Goal: Transaction & Acquisition: Download file/media

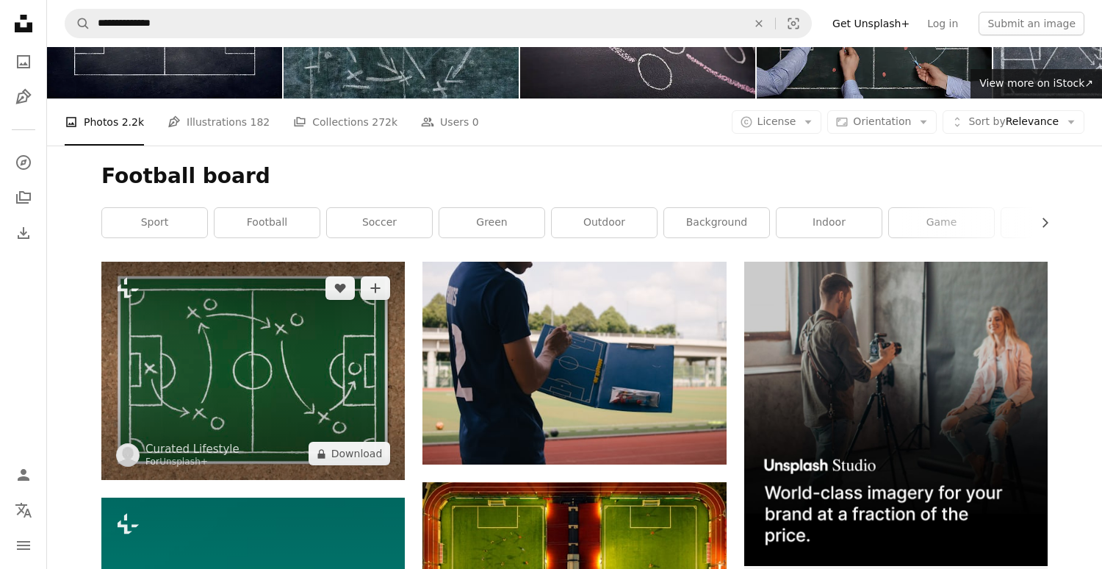
click at [322, 351] on img at bounding box center [252, 371] width 303 height 218
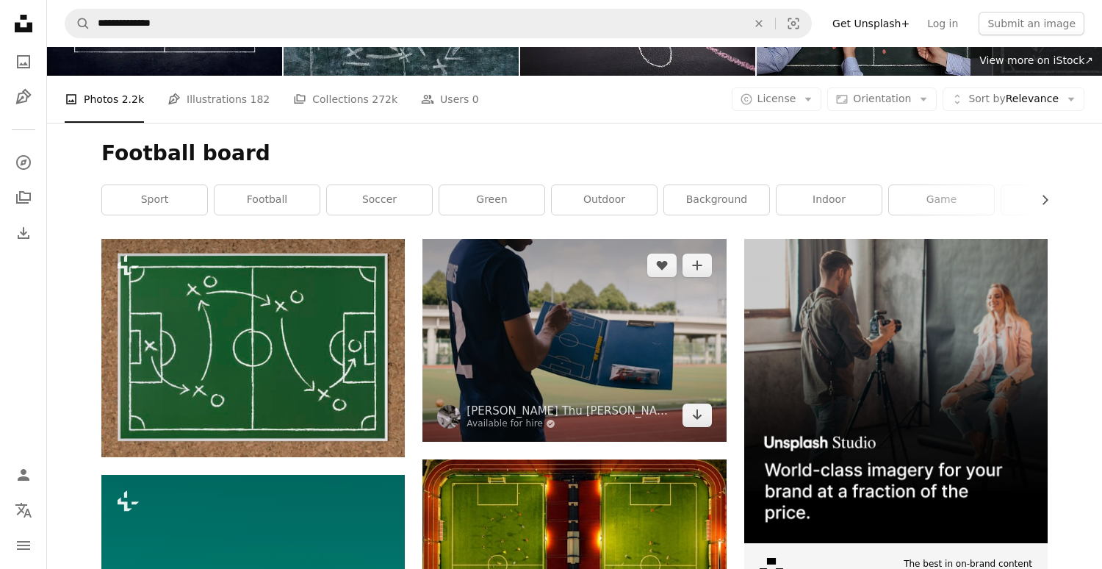
scroll to position [134, 0]
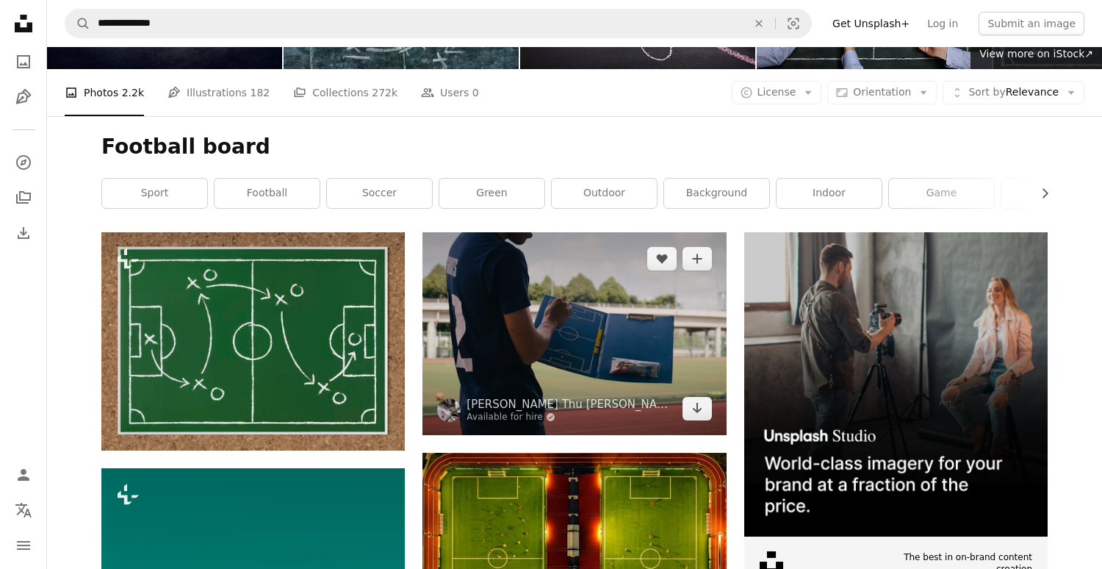
click at [632, 355] on img at bounding box center [573, 333] width 303 height 202
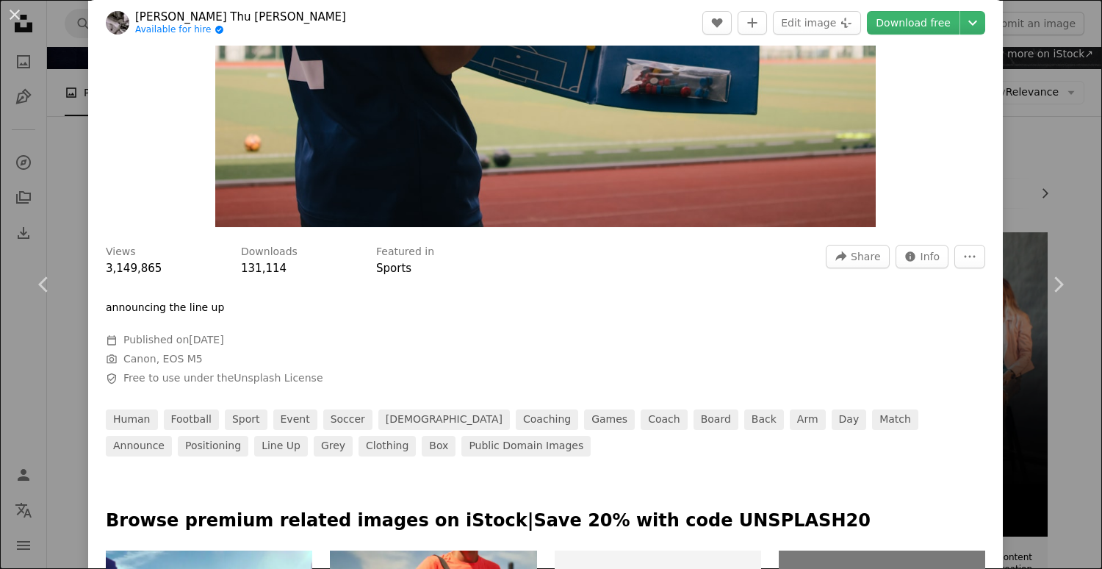
scroll to position [336, 0]
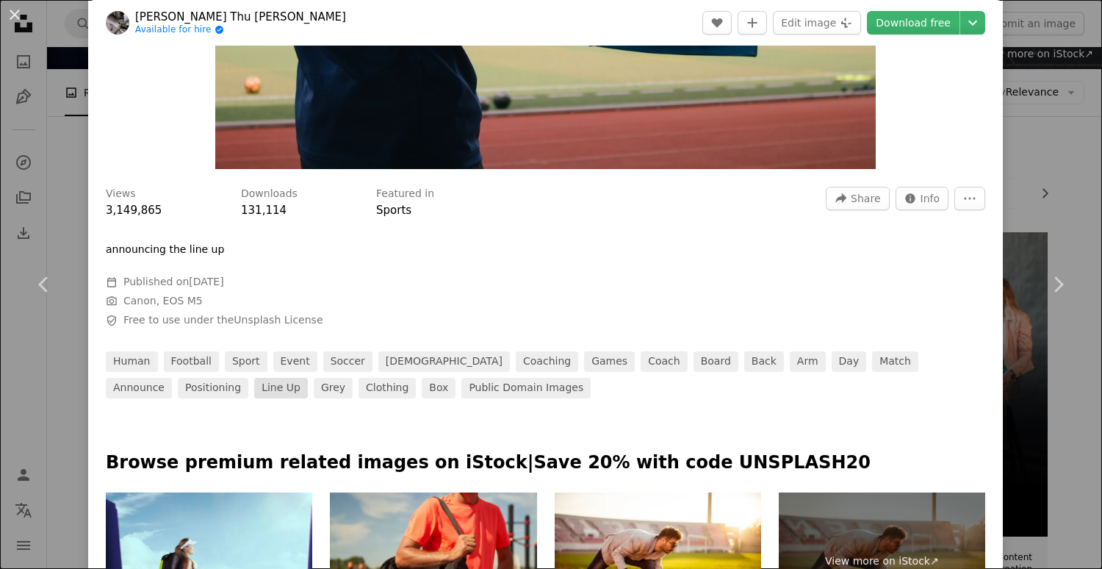
click at [308, 378] on link "line up" at bounding box center [281, 388] width 54 height 21
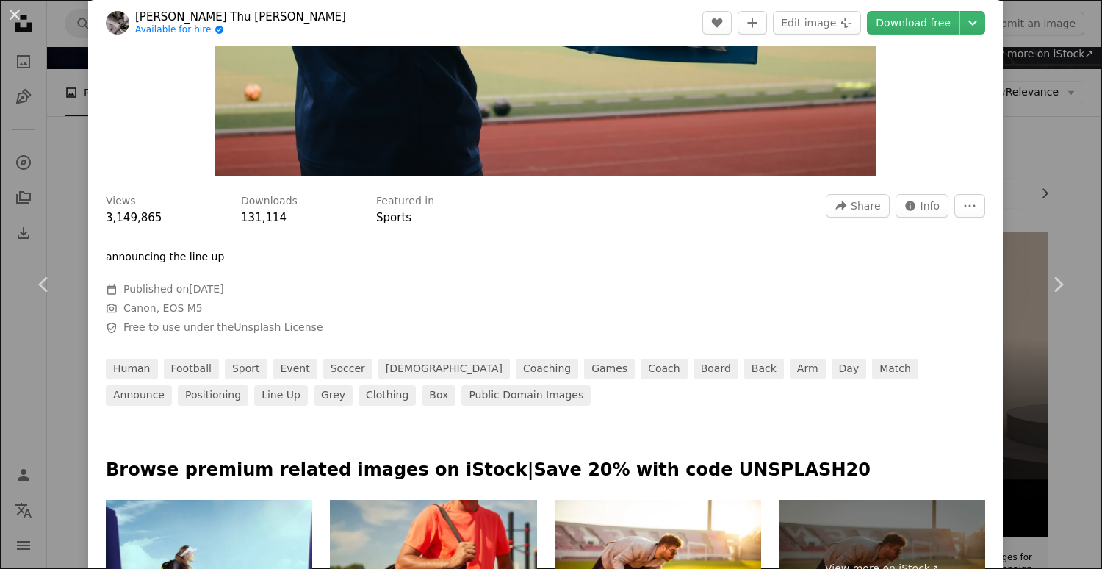
scroll to position [389, 0]
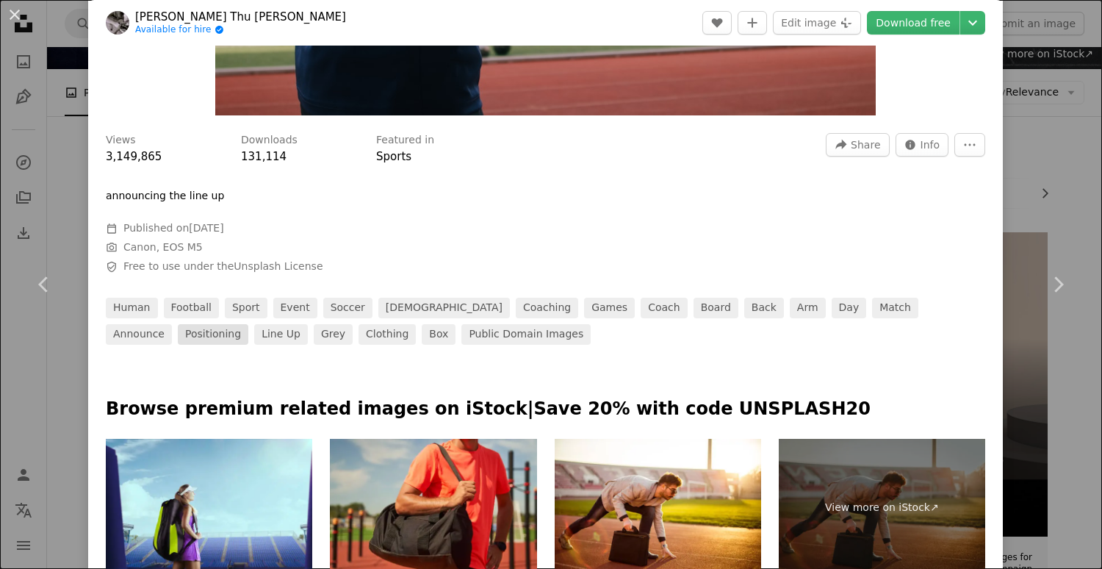
click at [248, 324] on link "positioning" at bounding box center [213, 334] width 71 height 21
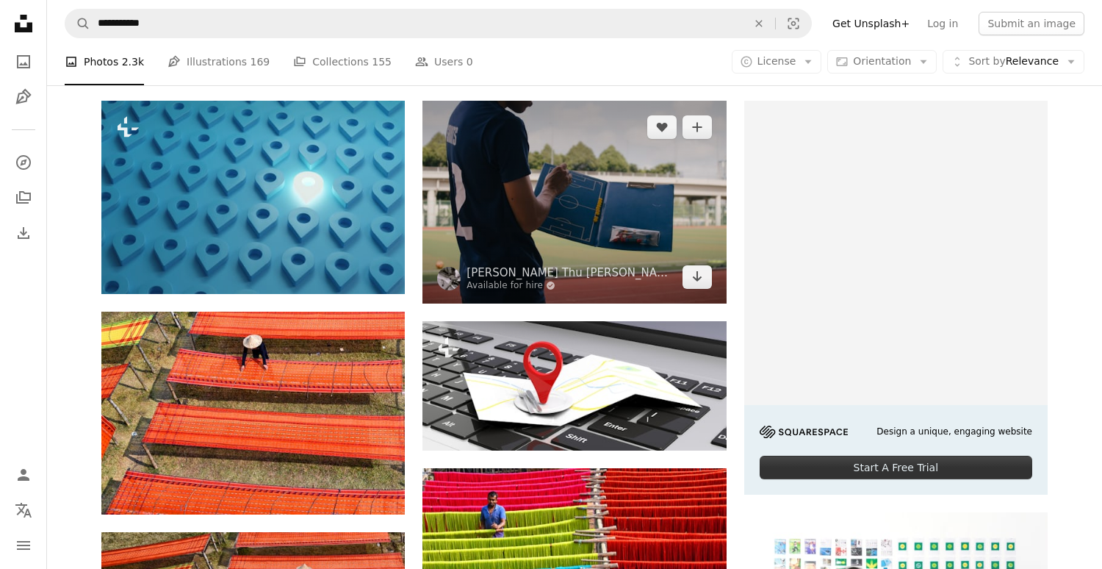
scroll to position [269, 0]
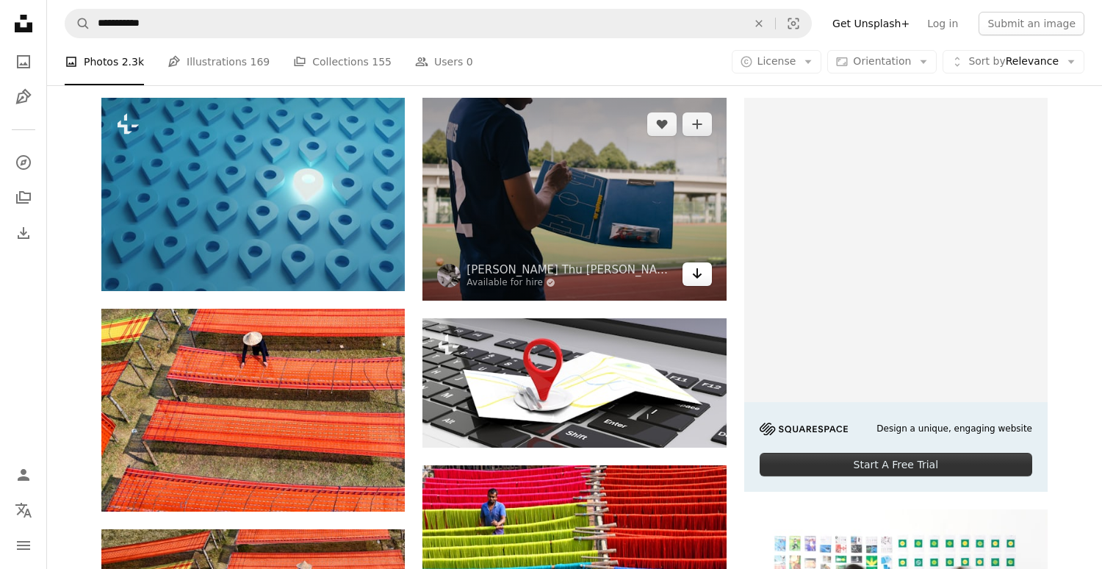
click at [696, 278] on icon "Arrow pointing down" at bounding box center [697, 273] width 12 height 18
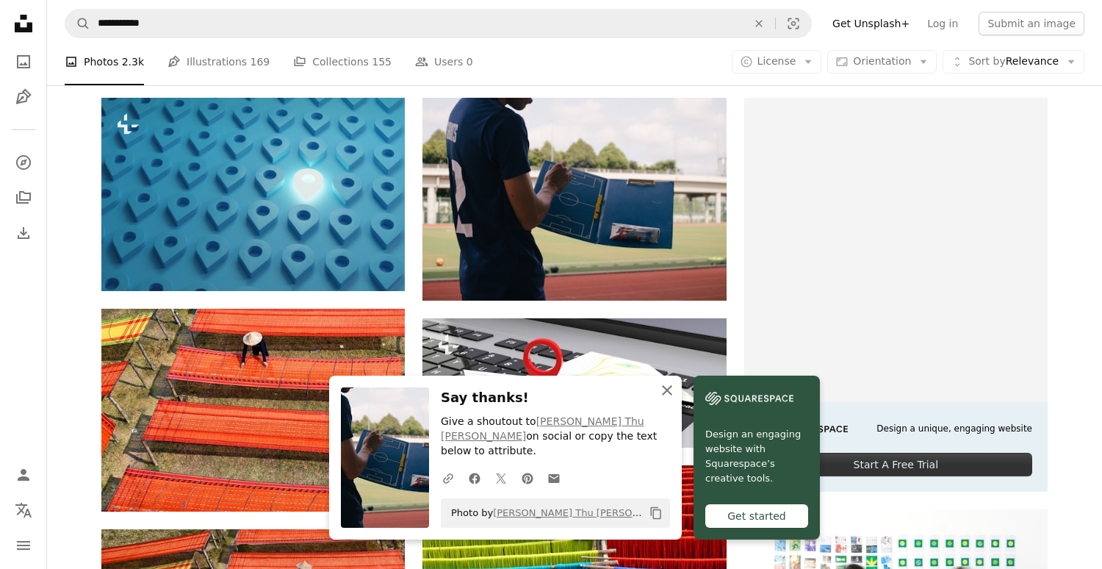
click at [668, 395] on icon "button" at bounding box center [667, 390] width 10 height 10
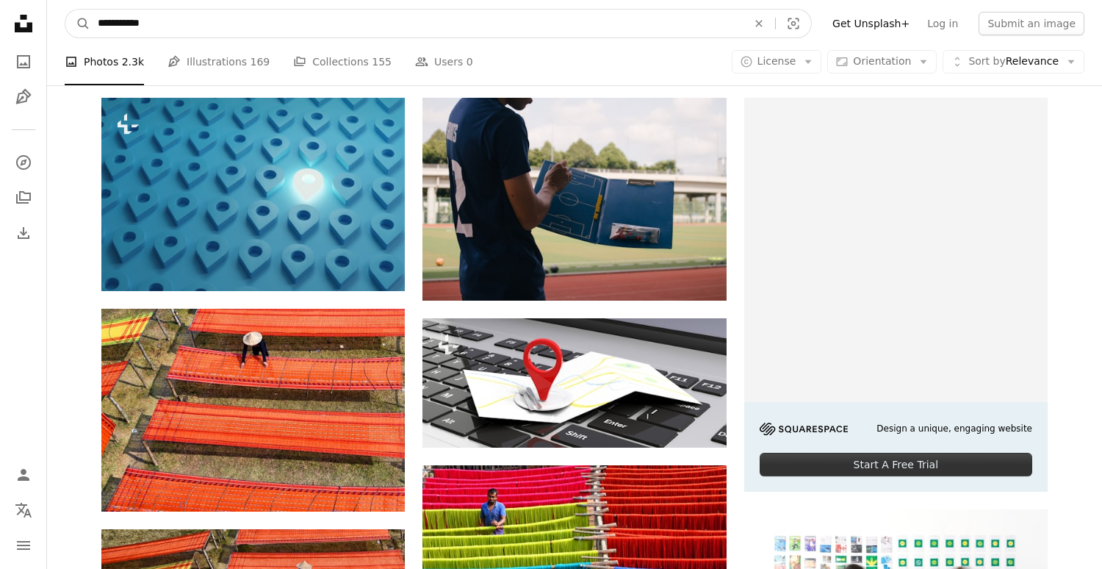
click at [581, 30] on input "**********" at bounding box center [416, 24] width 652 height 28
type input "*****"
click button "A magnifying glass" at bounding box center [77, 24] width 25 height 28
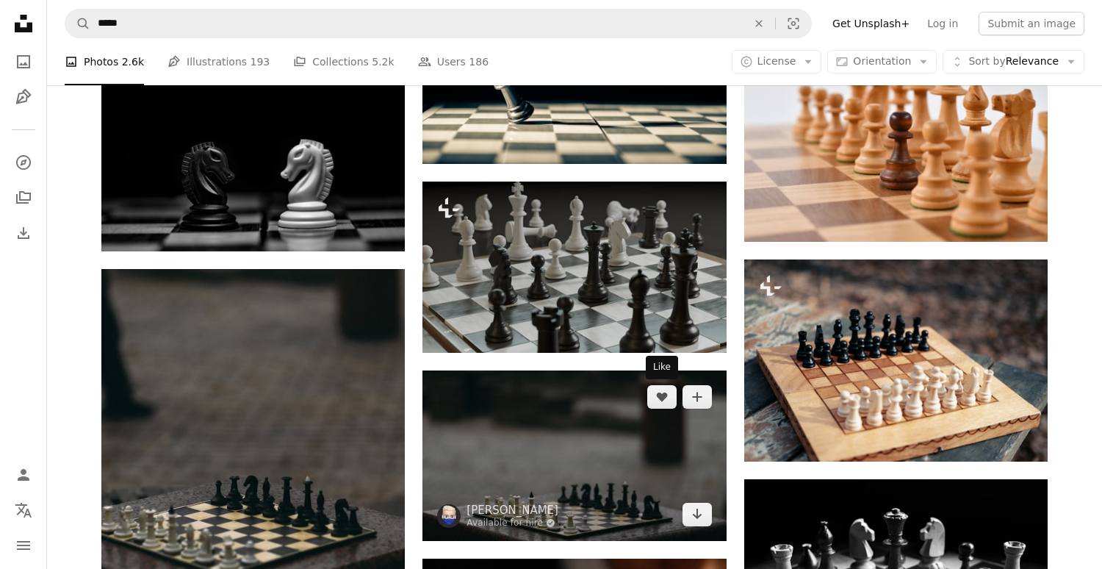
scroll to position [729, 0]
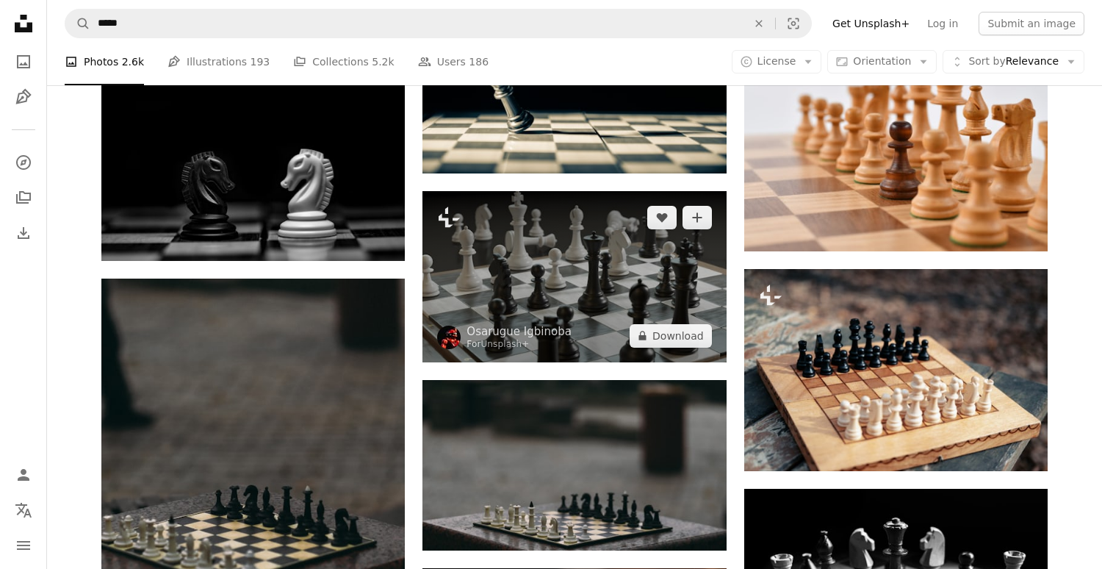
click at [532, 275] on img at bounding box center [573, 276] width 303 height 170
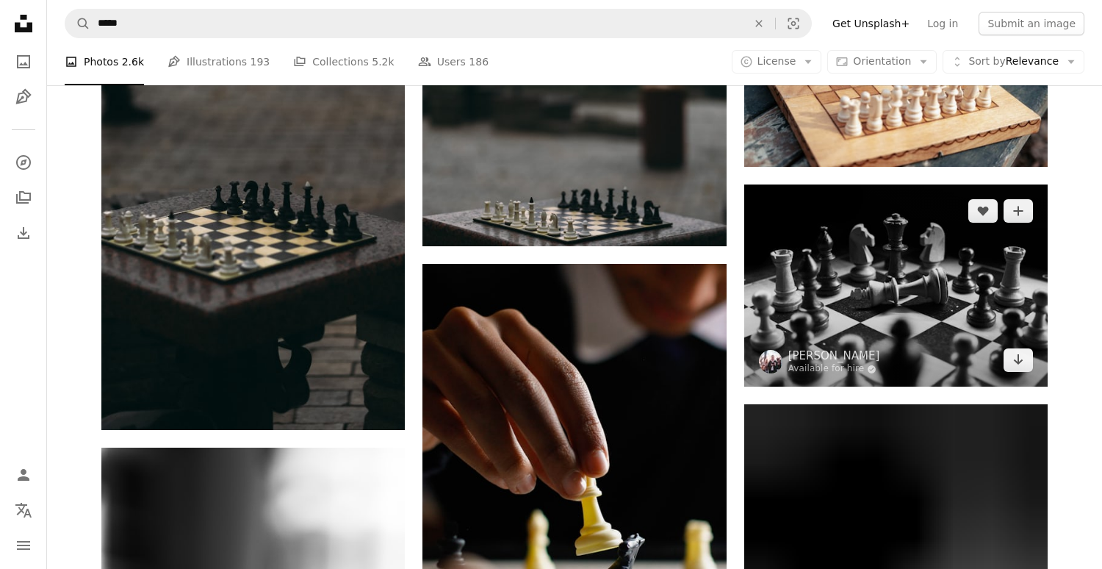
scroll to position [1166, 0]
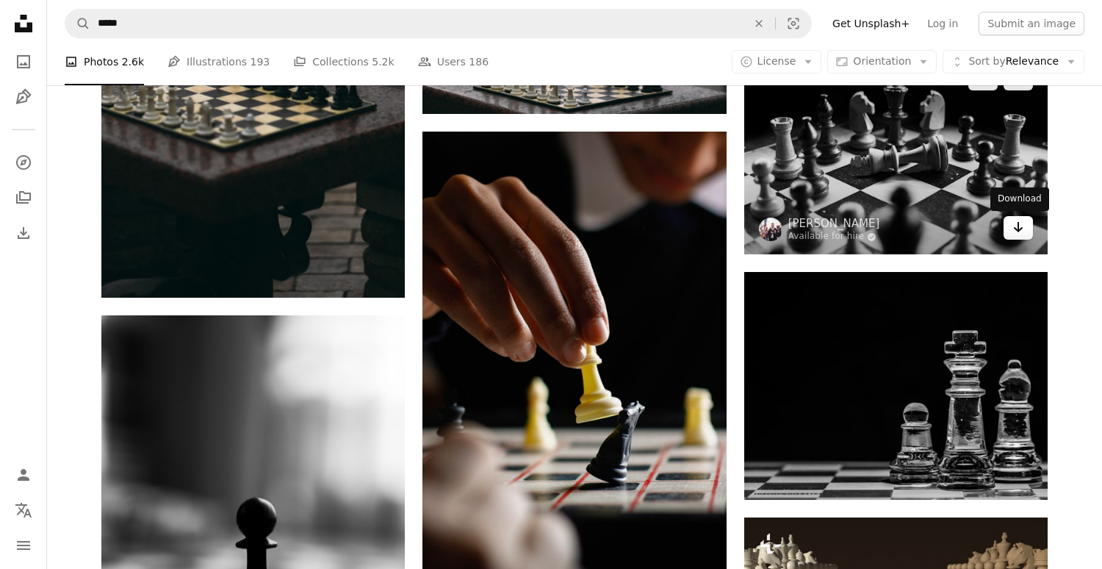
click at [1014, 234] on icon "Arrow pointing down" at bounding box center [1018, 227] width 12 height 18
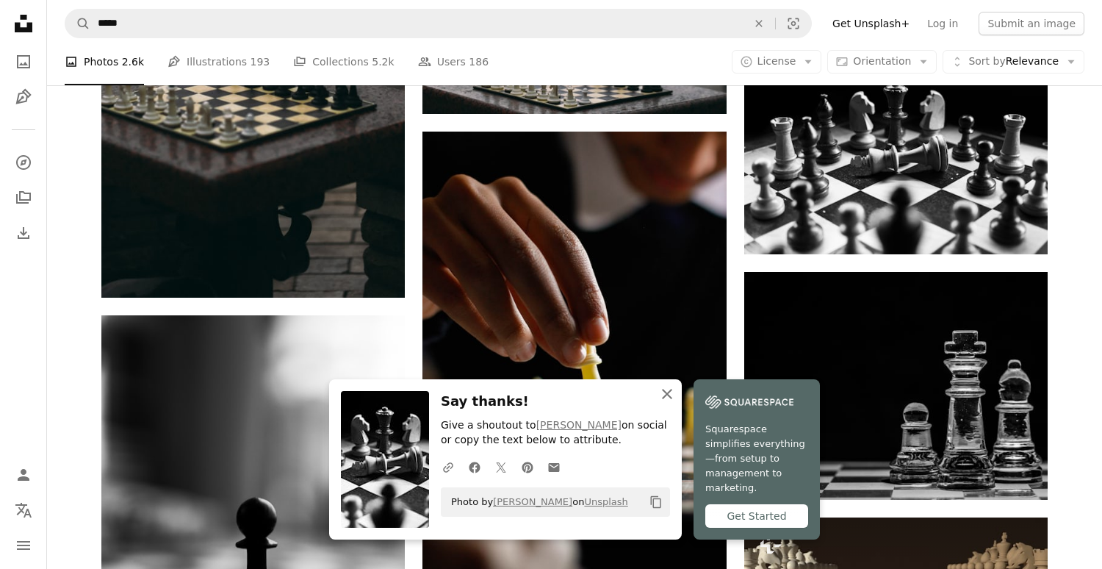
click at [665, 403] on icon "An X shape" at bounding box center [667, 394] width 18 height 18
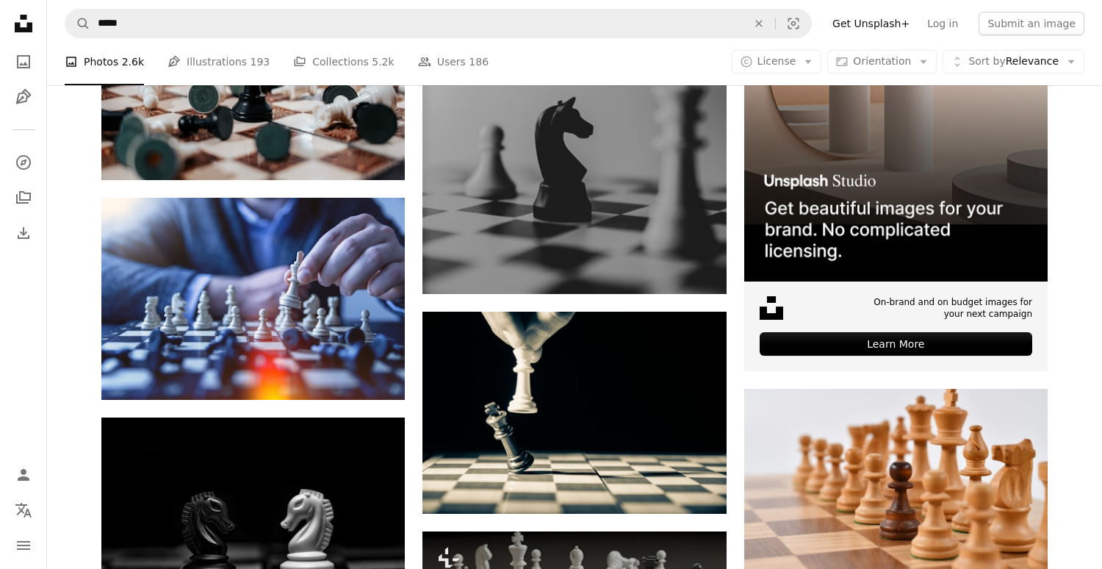
scroll to position [0, 0]
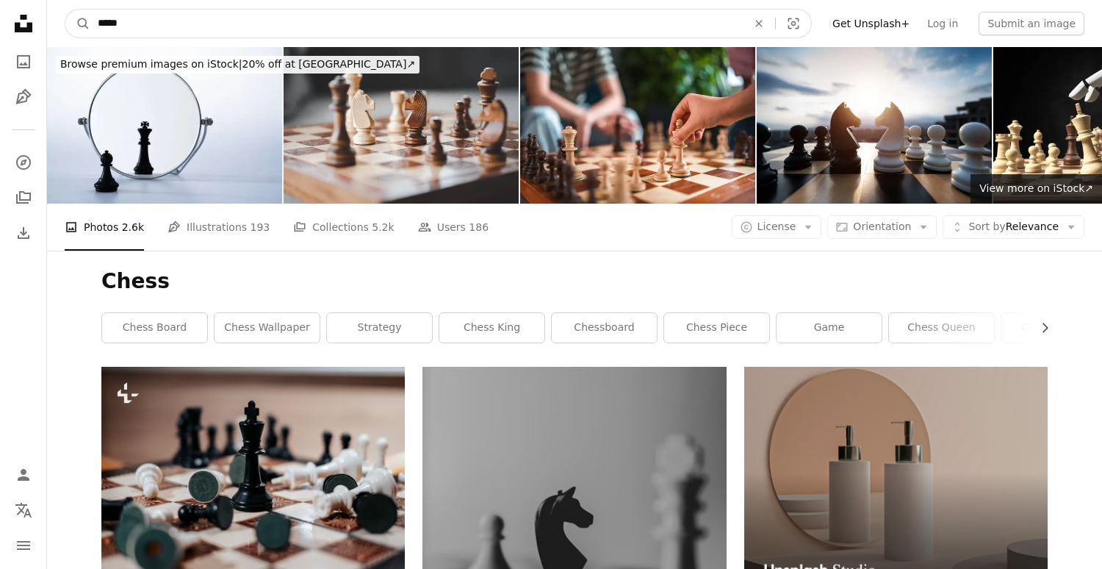
click at [524, 32] on input "*****" at bounding box center [416, 24] width 652 height 28
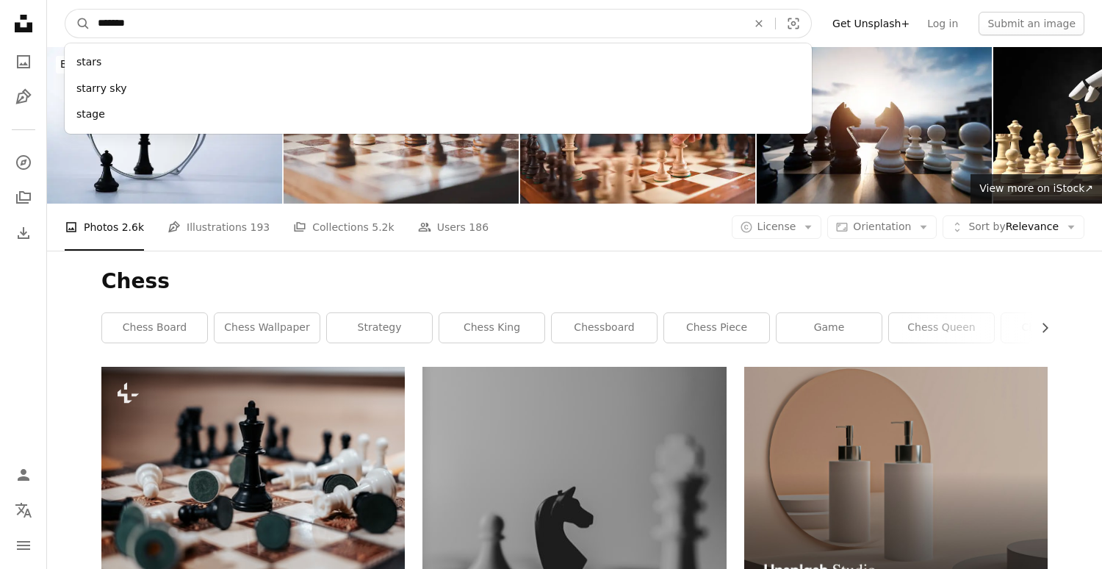
type input "********"
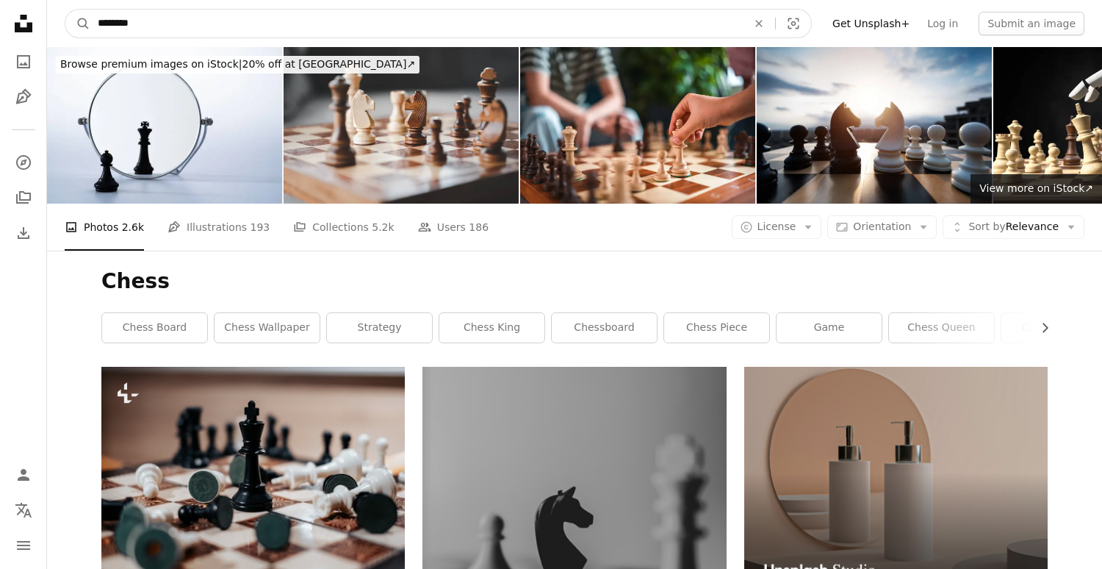
click button "A magnifying glass" at bounding box center [77, 24] width 25 height 28
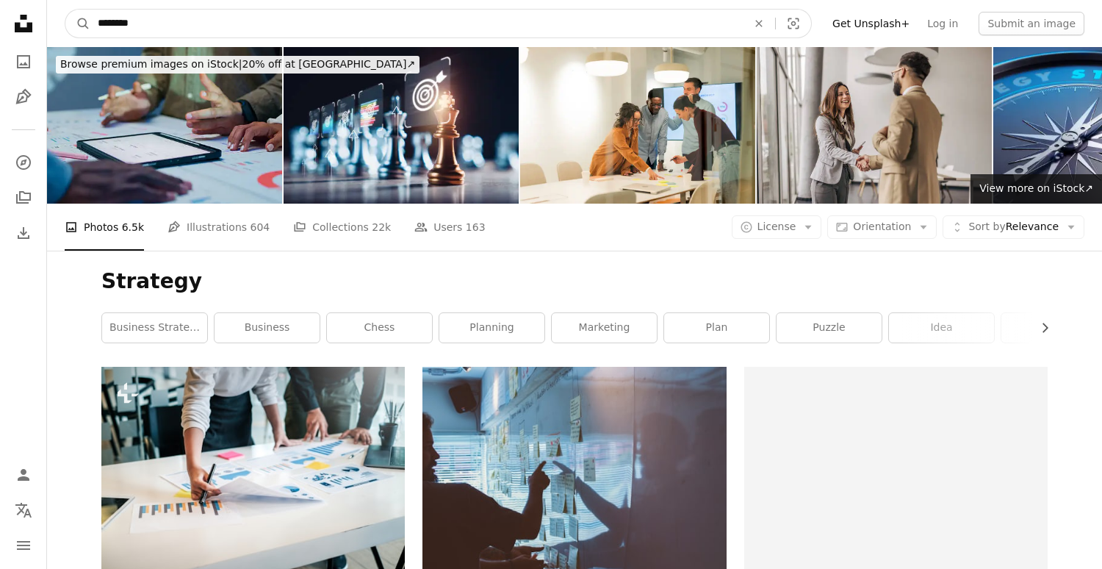
click at [428, 27] on input "********" at bounding box center [416, 24] width 652 height 28
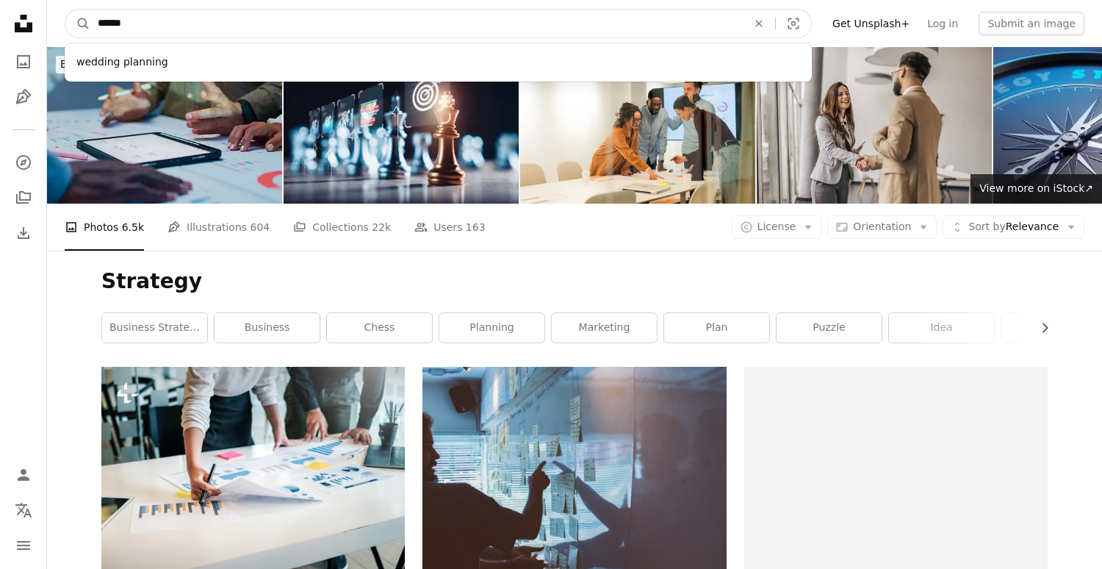
type input "*******"
click button "A magnifying glass" at bounding box center [77, 24] width 25 height 28
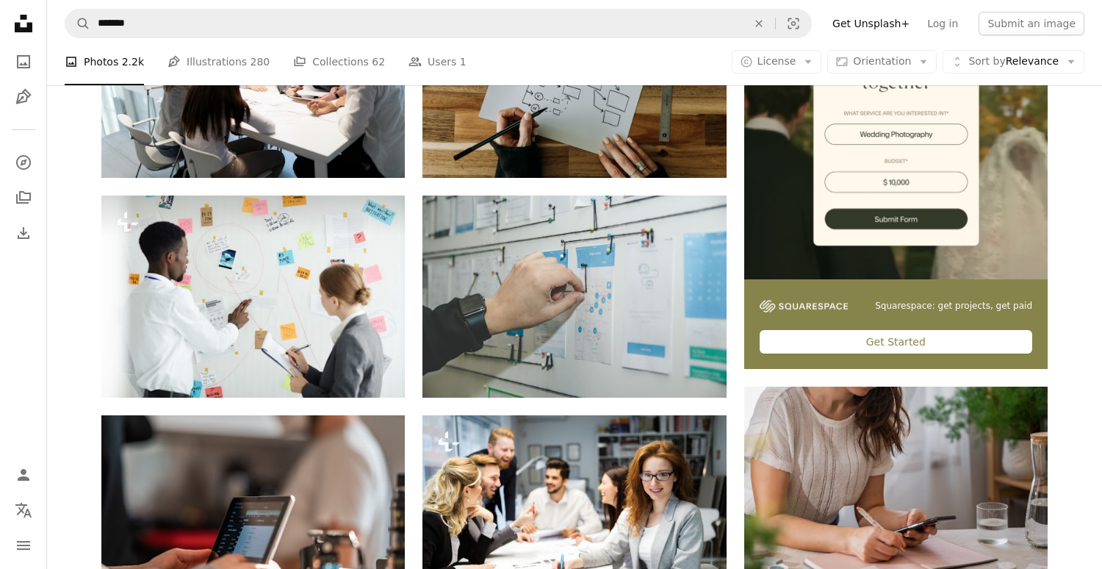
scroll to position [386, 0]
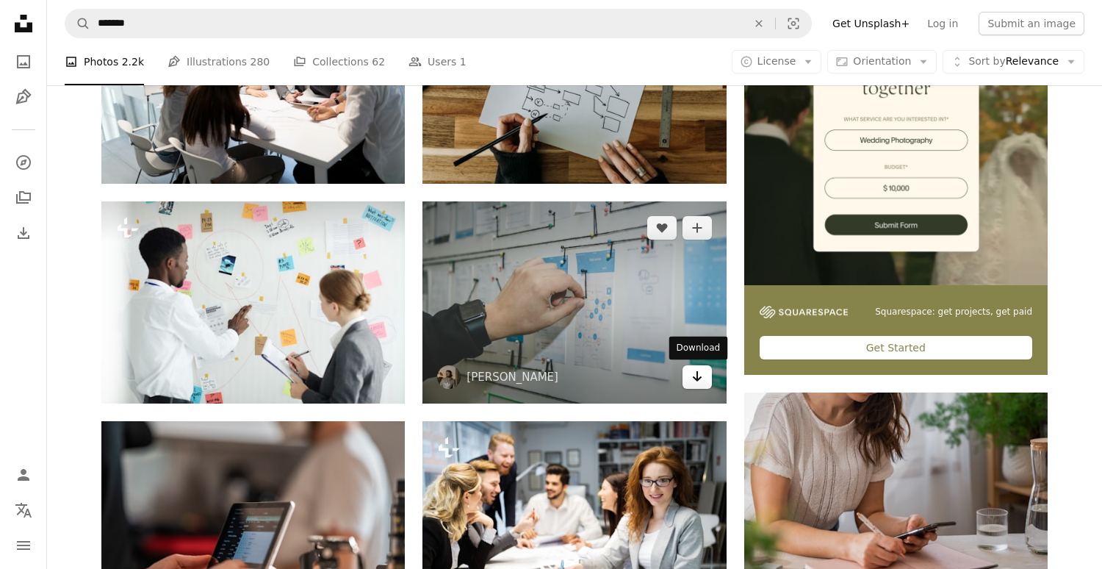
click at [695, 386] on link "Arrow pointing down" at bounding box center [696, 377] width 29 height 24
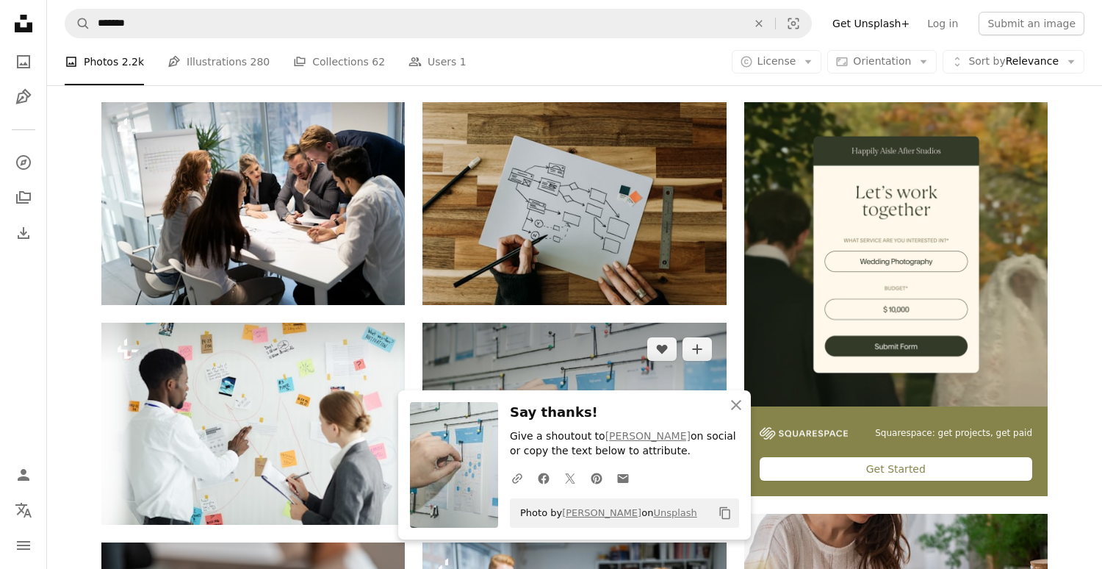
scroll to position [179, 0]
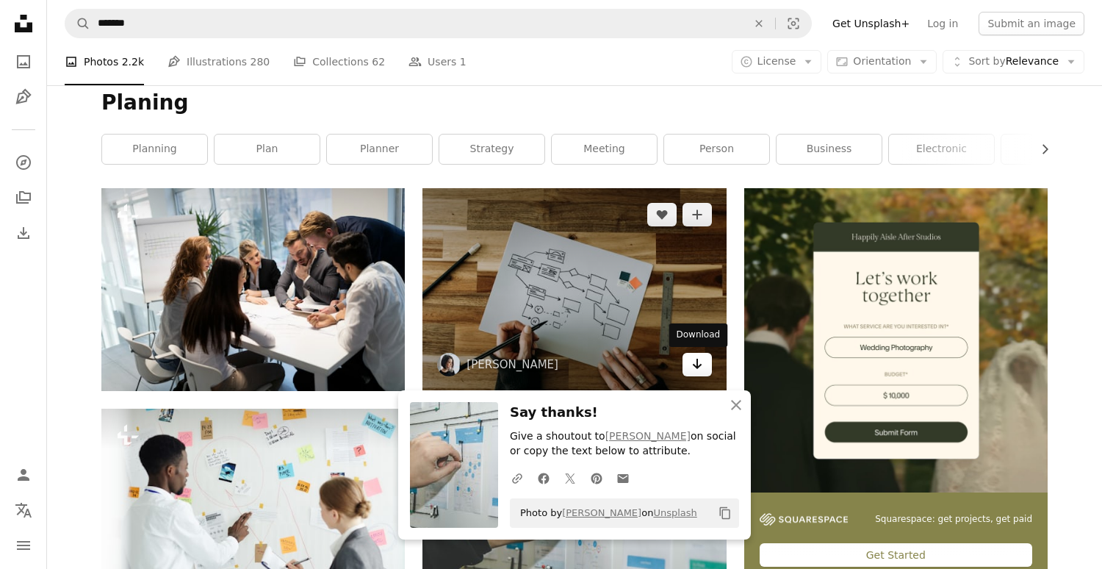
click at [688, 358] on link "Arrow pointing down" at bounding box center [696, 365] width 29 height 24
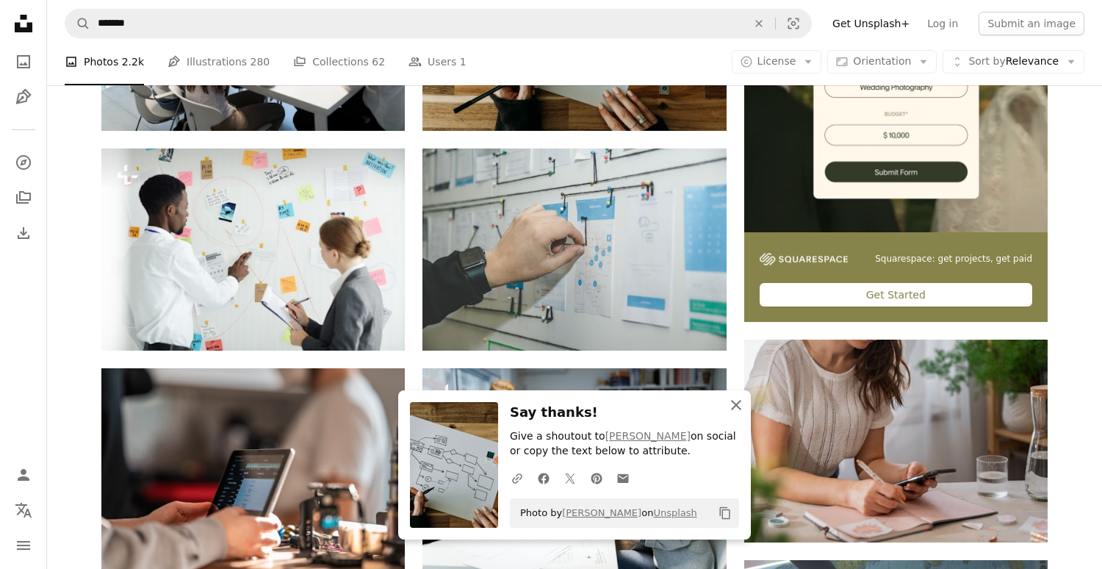
click at [741, 412] on icon "An X shape" at bounding box center [736, 405] width 18 height 18
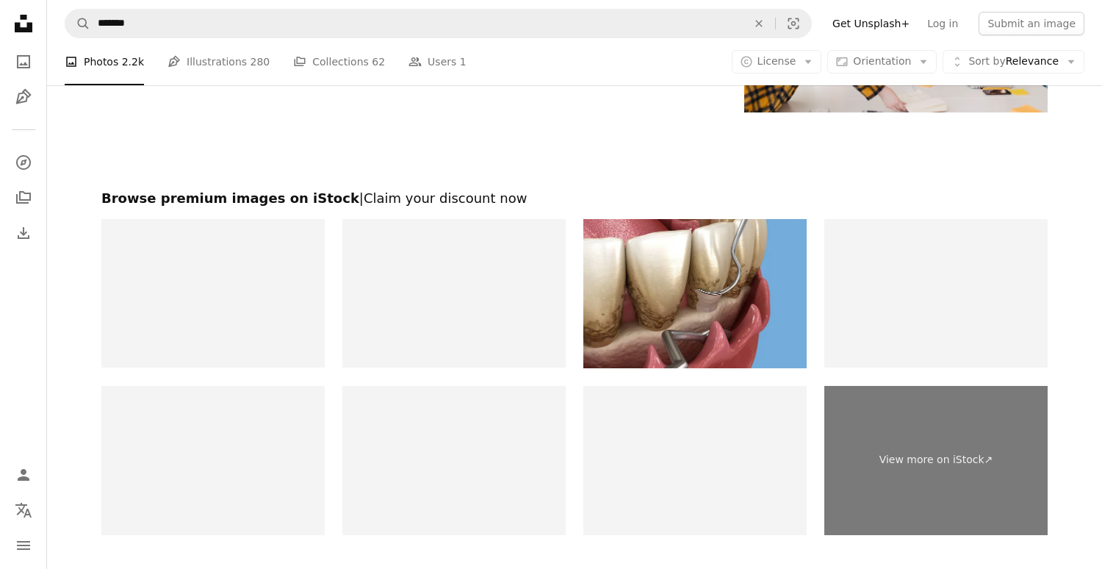
scroll to position [2654, 0]
